Goal: Information Seeking & Learning: Learn about a topic

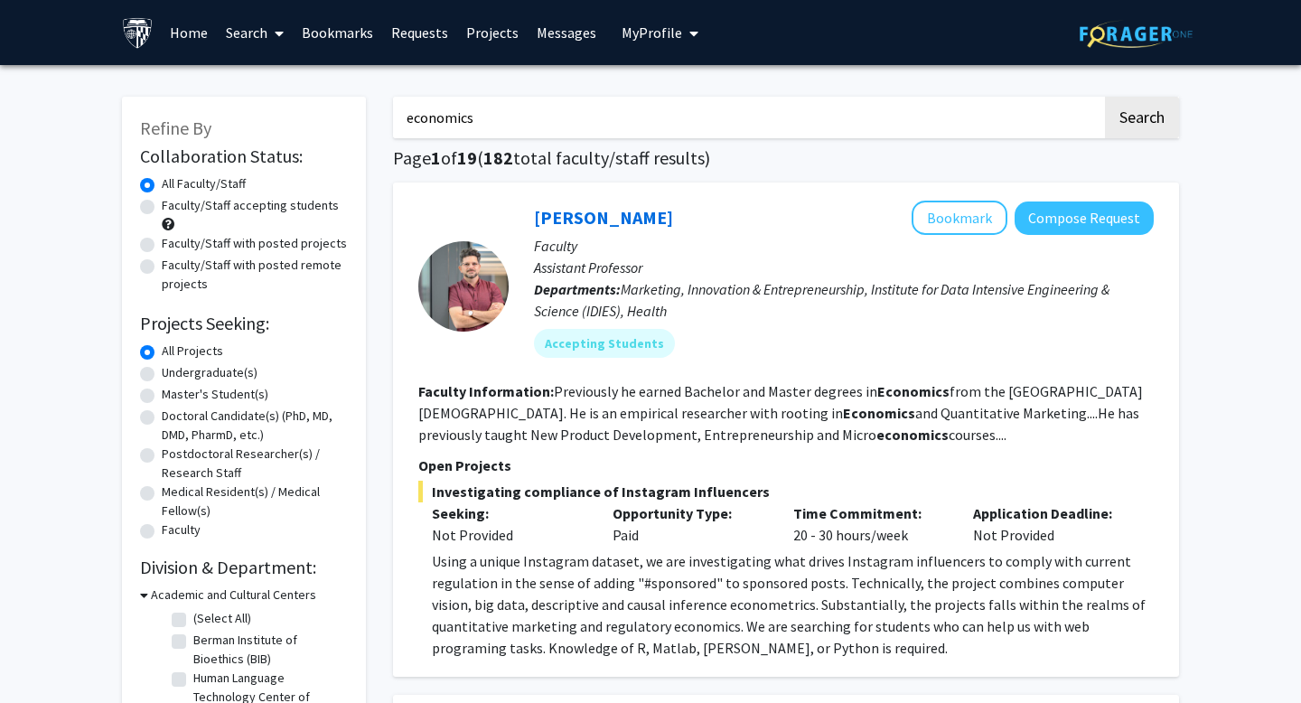
click at [211, 379] on label "Undergraduate(s)" at bounding box center [210, 372] width 96 height 19
click at [173, 375] on input "Undergraduate(s)" at bounding box center [168, 369] width 12 height 12
radio input "true"
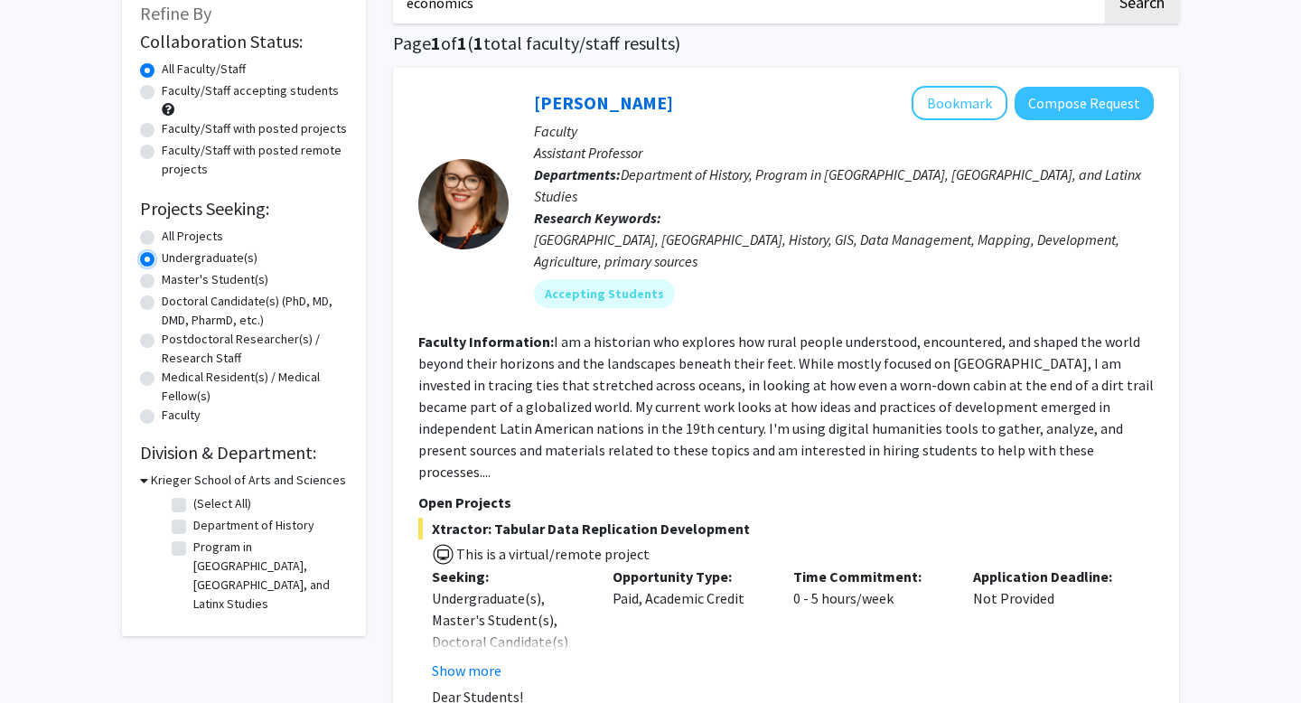
scroll to position [295, 0]
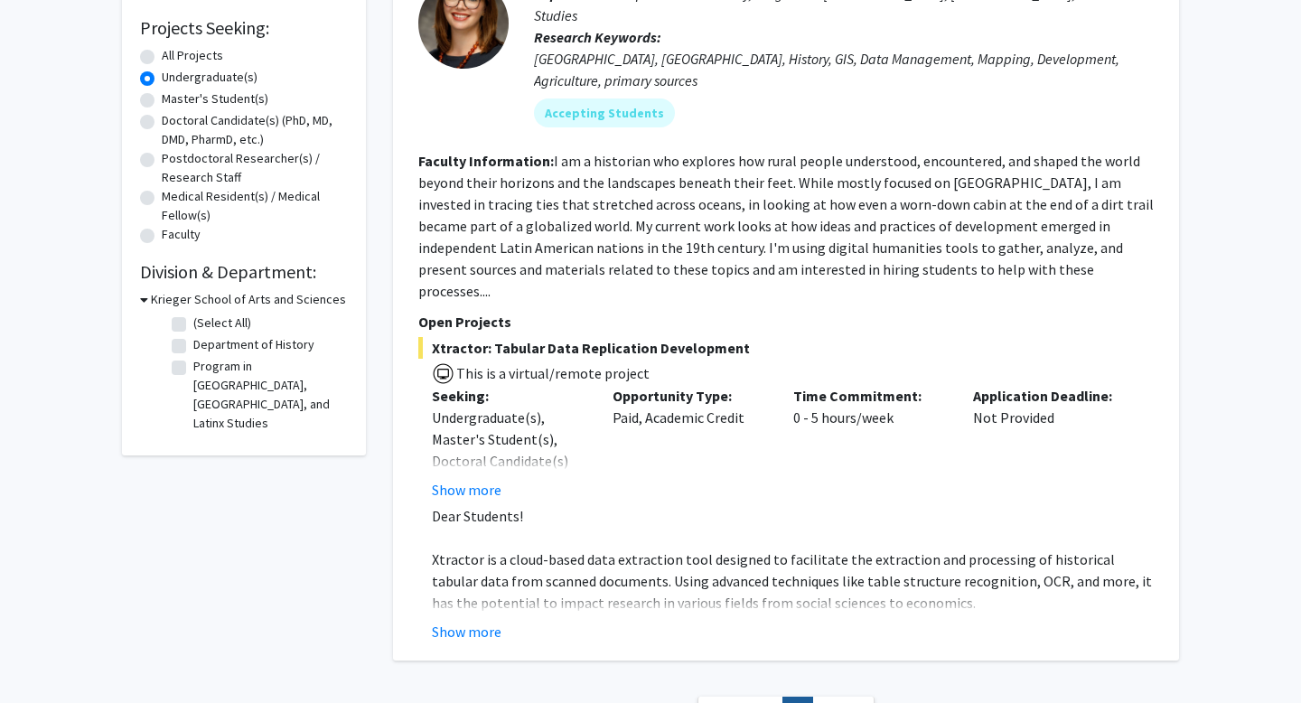
click at [193, 319] on label "(Select All)" at bounding box center [222, 323] width 58 height 19
click at [193, 319] on input "(Select All)" at bounding box center [199, 320] width 12 height 12
checkbox input "true"
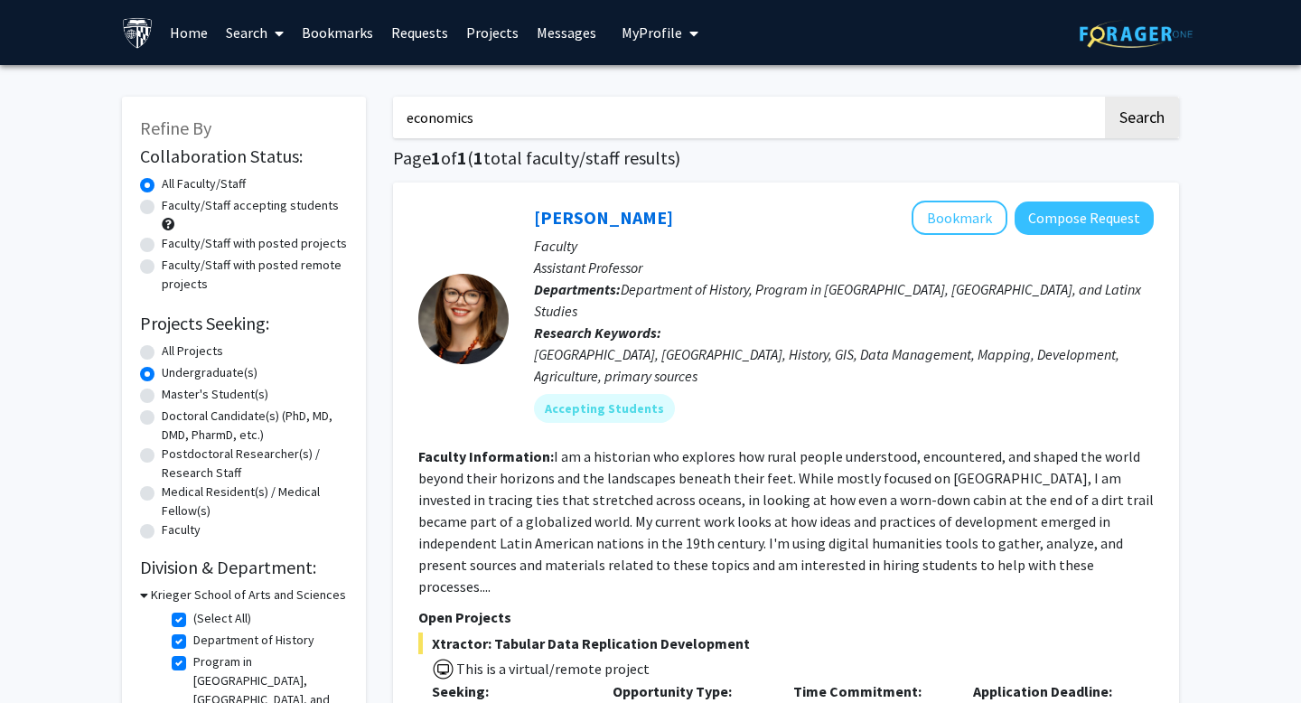
click at [613, 126] on input "economics" at bounding box center [747, 118] width 709 height 42
